Goal: Task Accomplishment & Management: Use online tool/utility

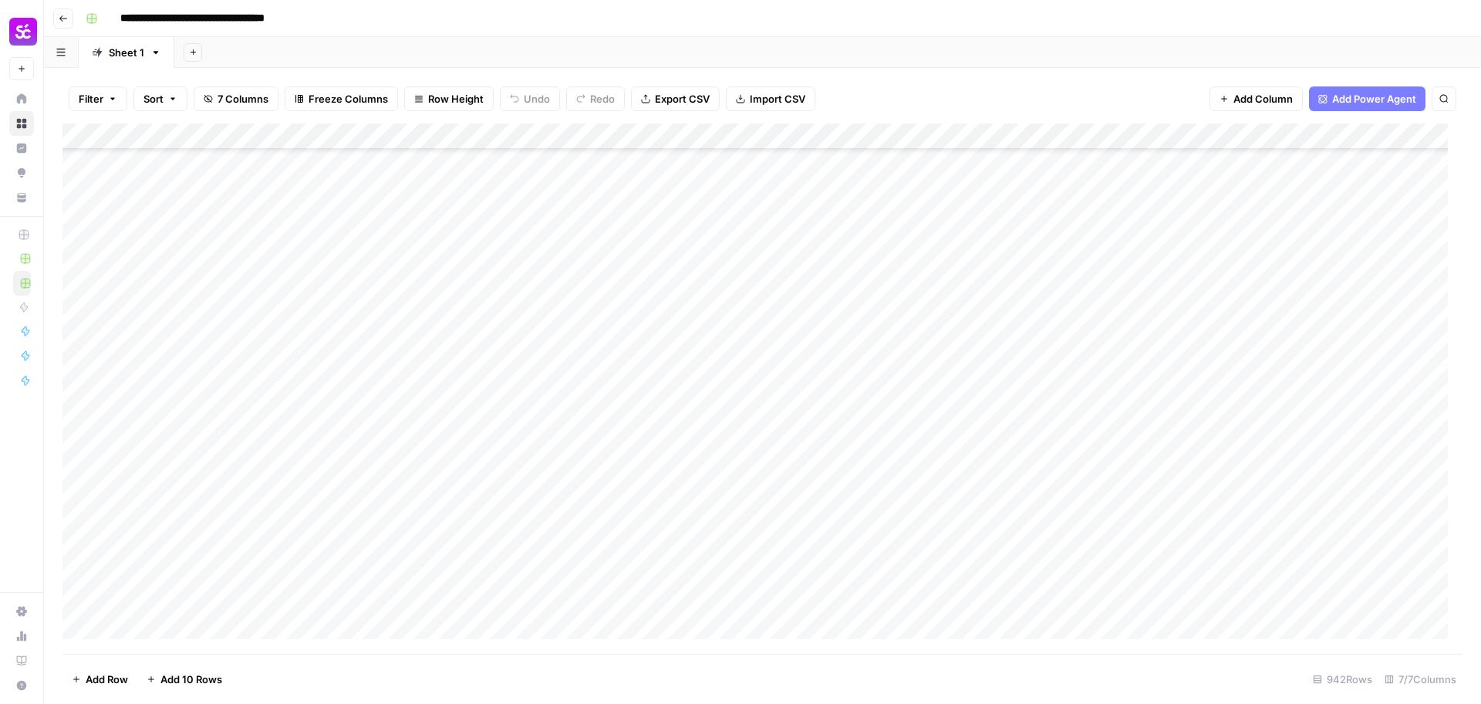
scroll to position [24244, 0]
click at [1311, 597] on div "Add Column" at bounding box center [762, 388] width 1400 height 530
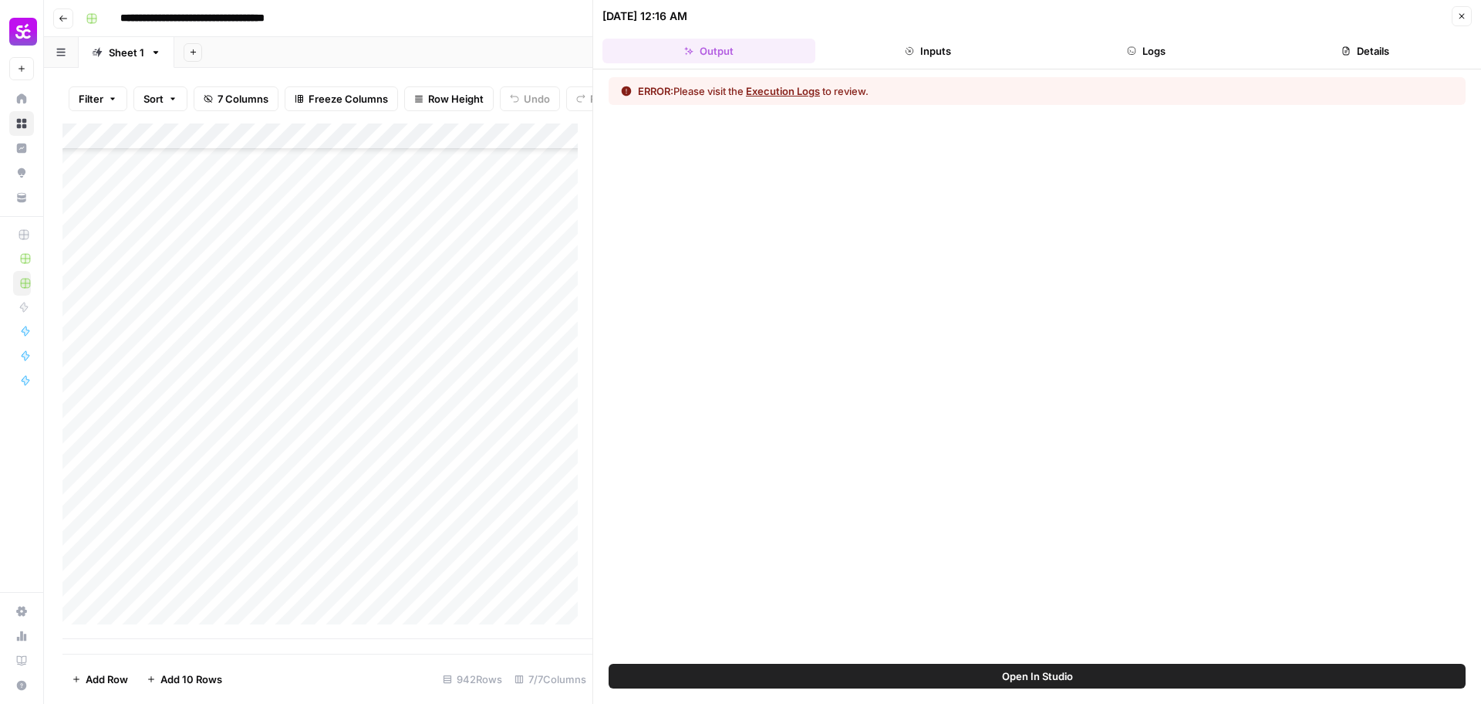
click at [1163, 59] on button "Logs" at bounding box center [1147, 51] width 213 height 25
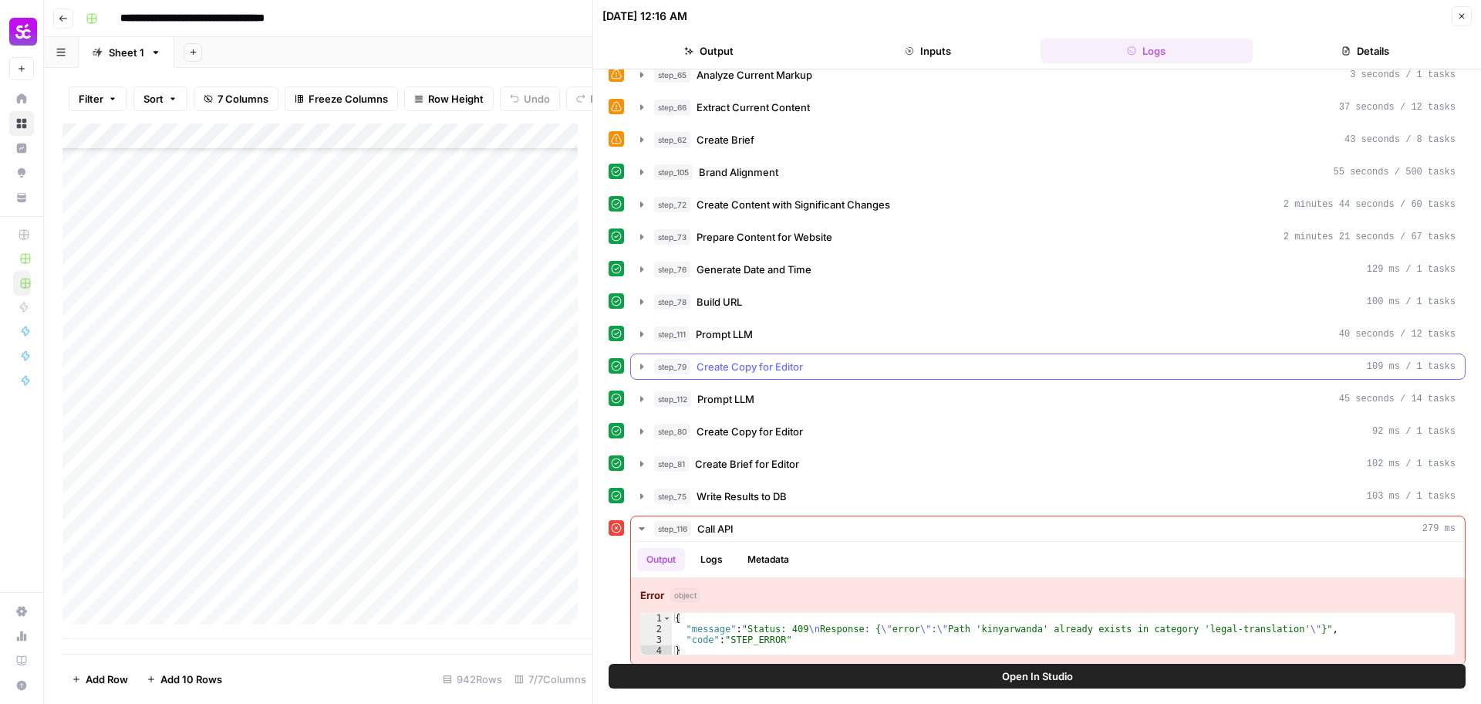
scroll to position [608, 0]
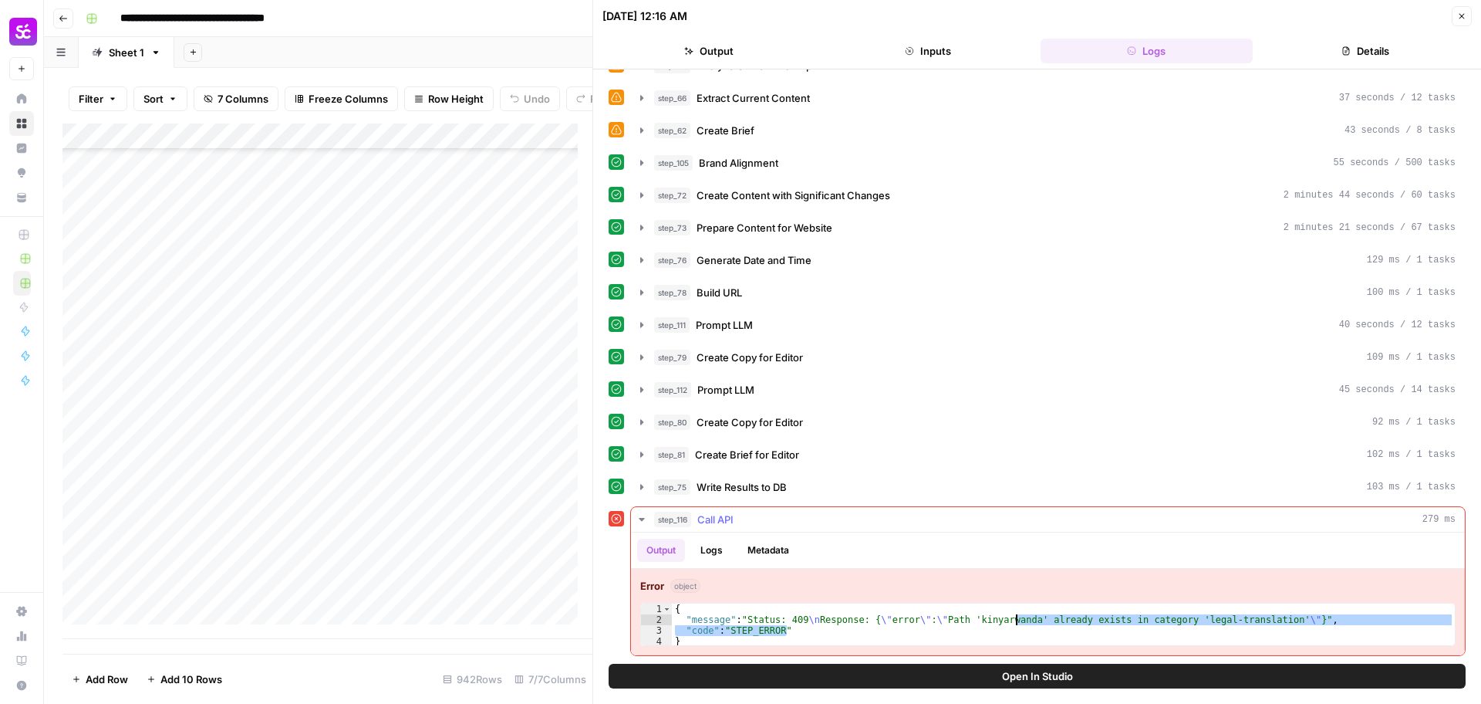
drag, startPoint x: 961, startPoint y: 626, endPoint x: 1008, endPoint y: 621, distance: 46.5
click at [1016, 623] on div "{ "message" : "Status: 409 \n Response: { \" error \" : \" Path 'kinyarwanda' a…" at bounding box center [1063, 635] width 783 height 65
click at [1002, 619] on div "{ "message" : "Status: 409 \n Response: { \" error \" : \" Path 'kinyarwanda' a…" at bounding box center [1063, 635] width 783 height 65
type textarea "**********"
drag, startPoint x: 965, startPoint y: 624, endPoint x: 1020, endPoint y: 623, distance: 54.8
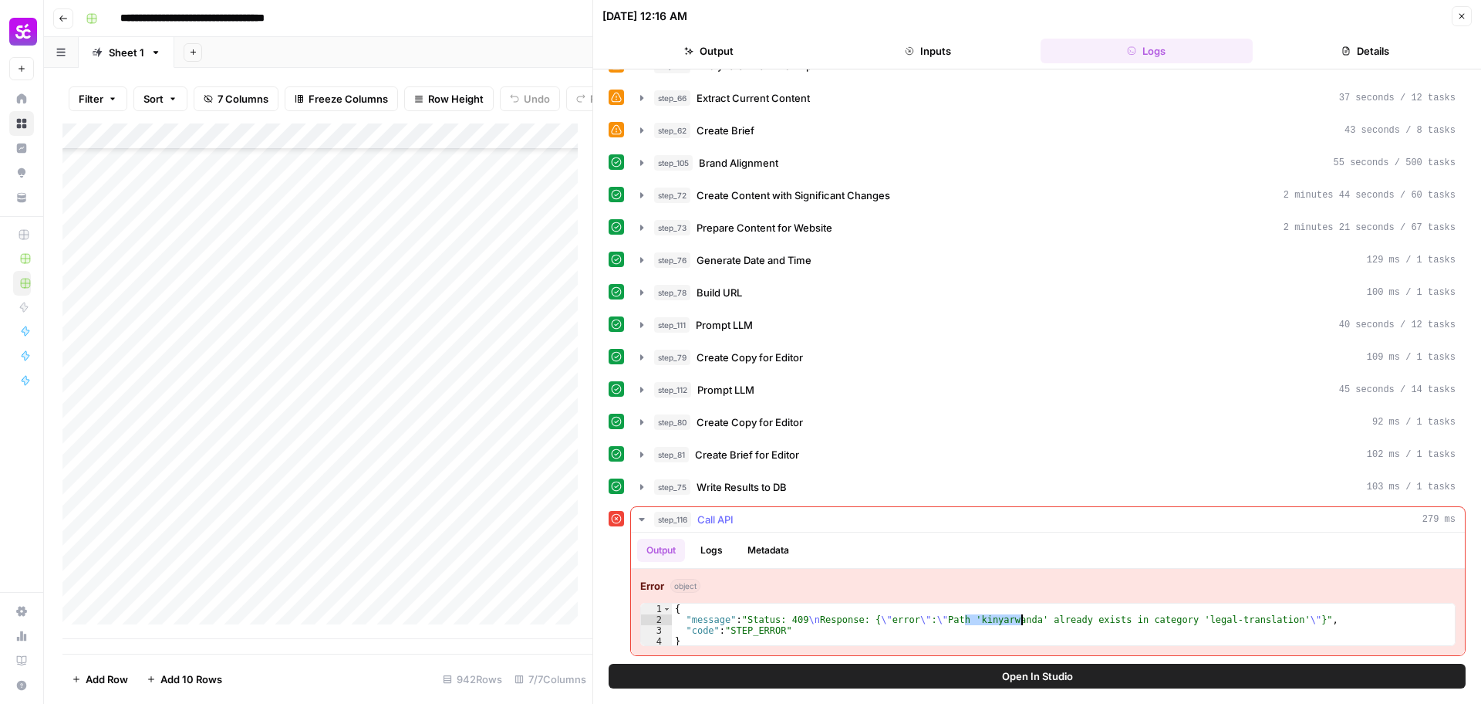
click at [1020, 623] on div "{ "message" : "Status: 409 \n Response: { \" error \" : \" Path 'kinyarwanda' a…" at bounding box center [1063, 635] width 783 height 65
click at [1467, 12] on button "Close" at bounding box center [1462, 16] width 20 height 20
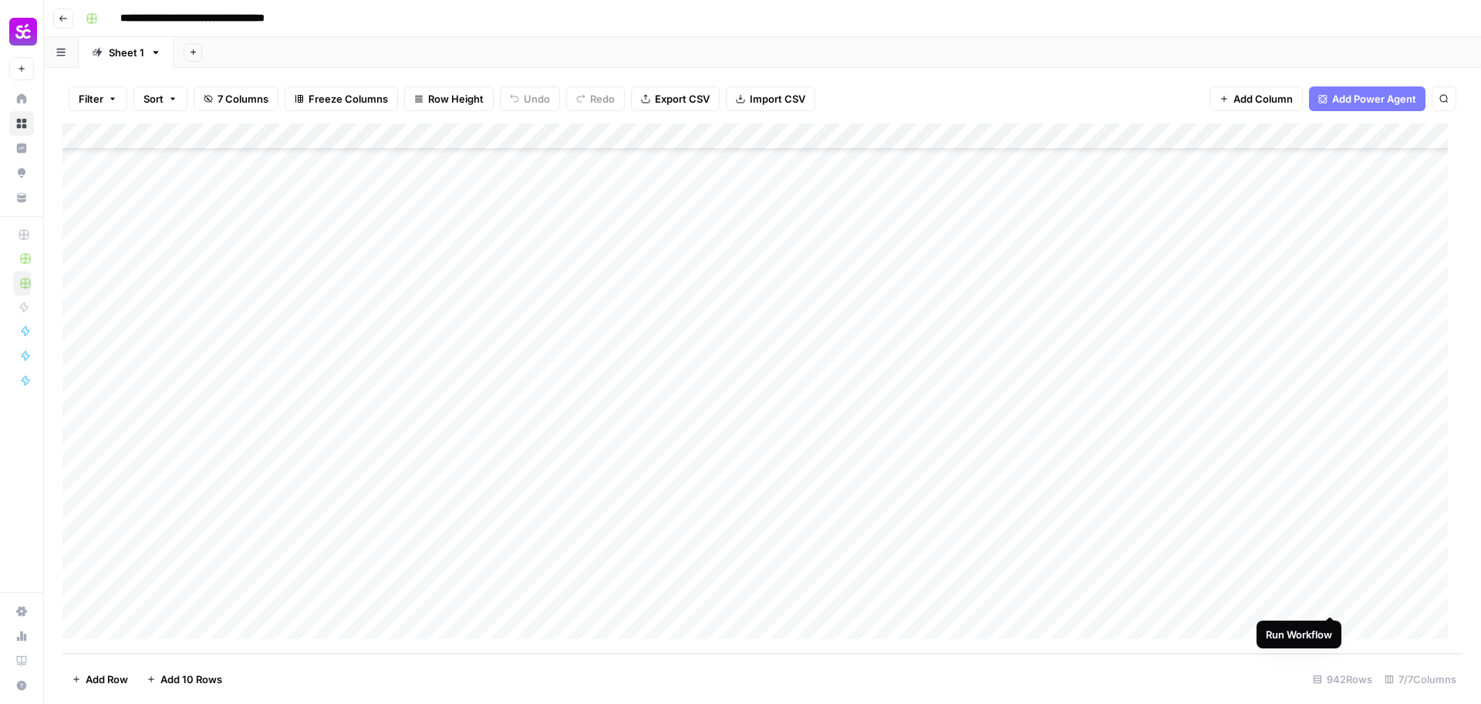
click at [1330, 598] on div "Add Column" at bounding box center [762, 388] width 1400 height 530
